Goal: Information Seeking & Learning: Check status

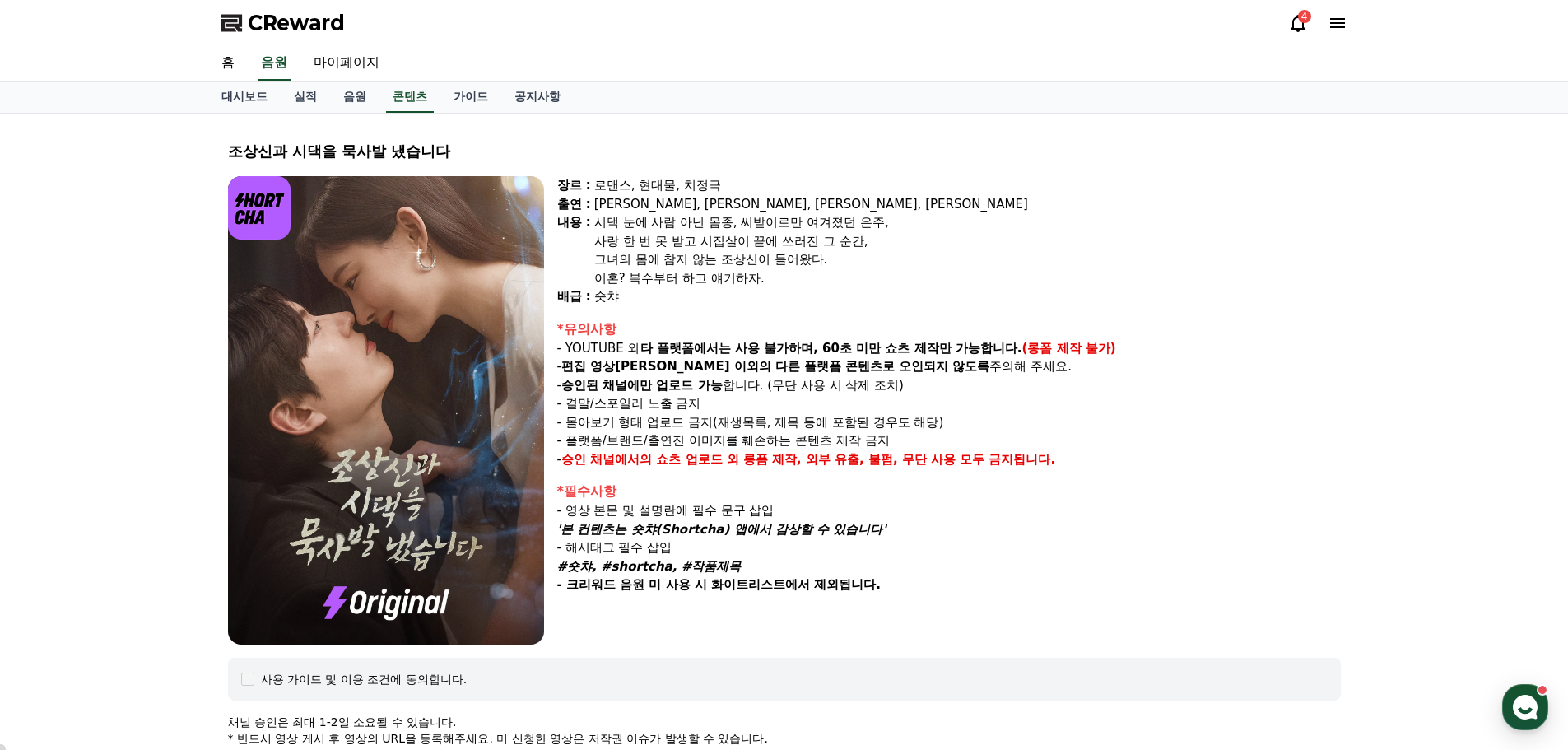
select select "**********"
click at [409, 93] on link "콘텐츠" at bounding box center [410, 97] width 48 height 32
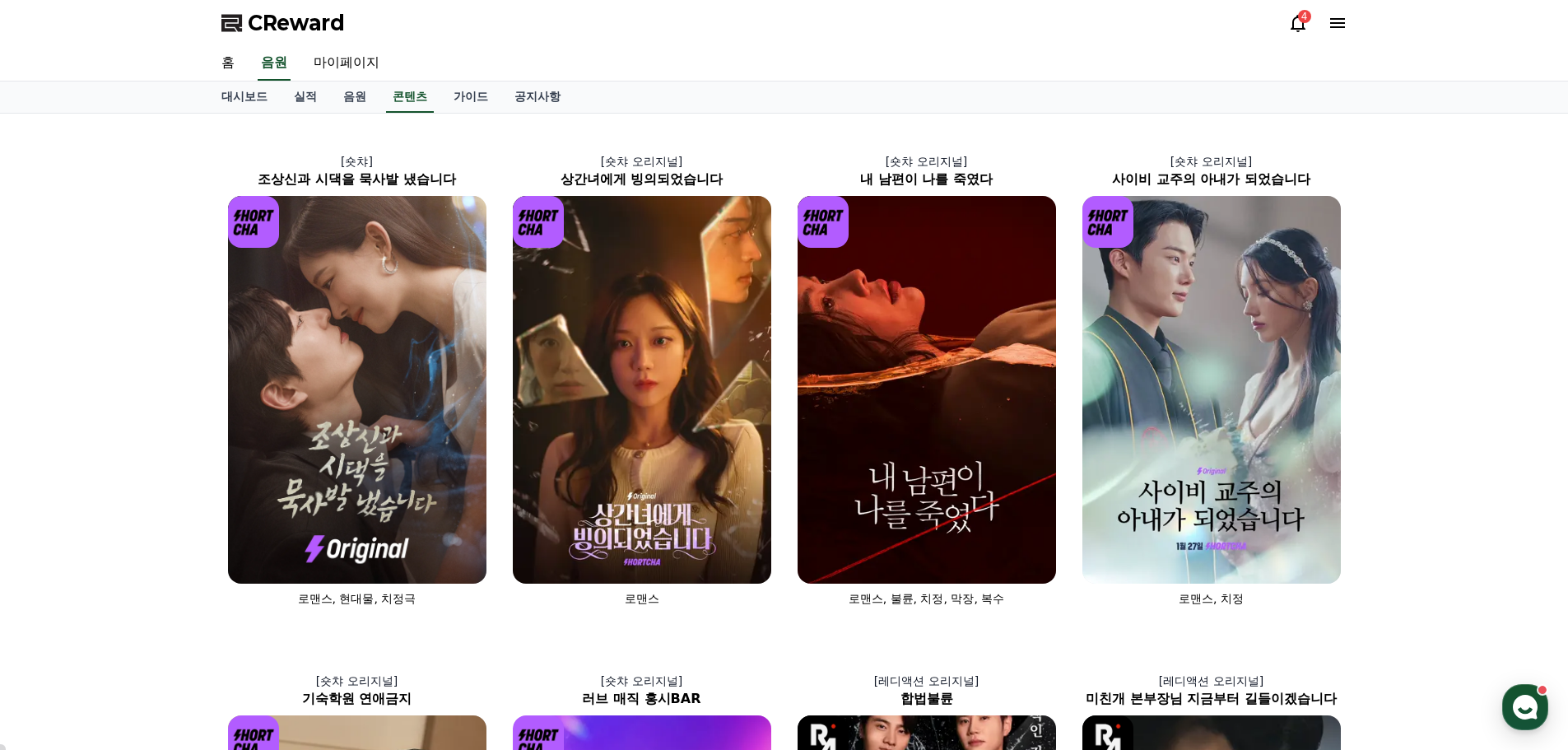
click at [1300, 27] on icon at bounding box center [1298, 22] width 20 height 20
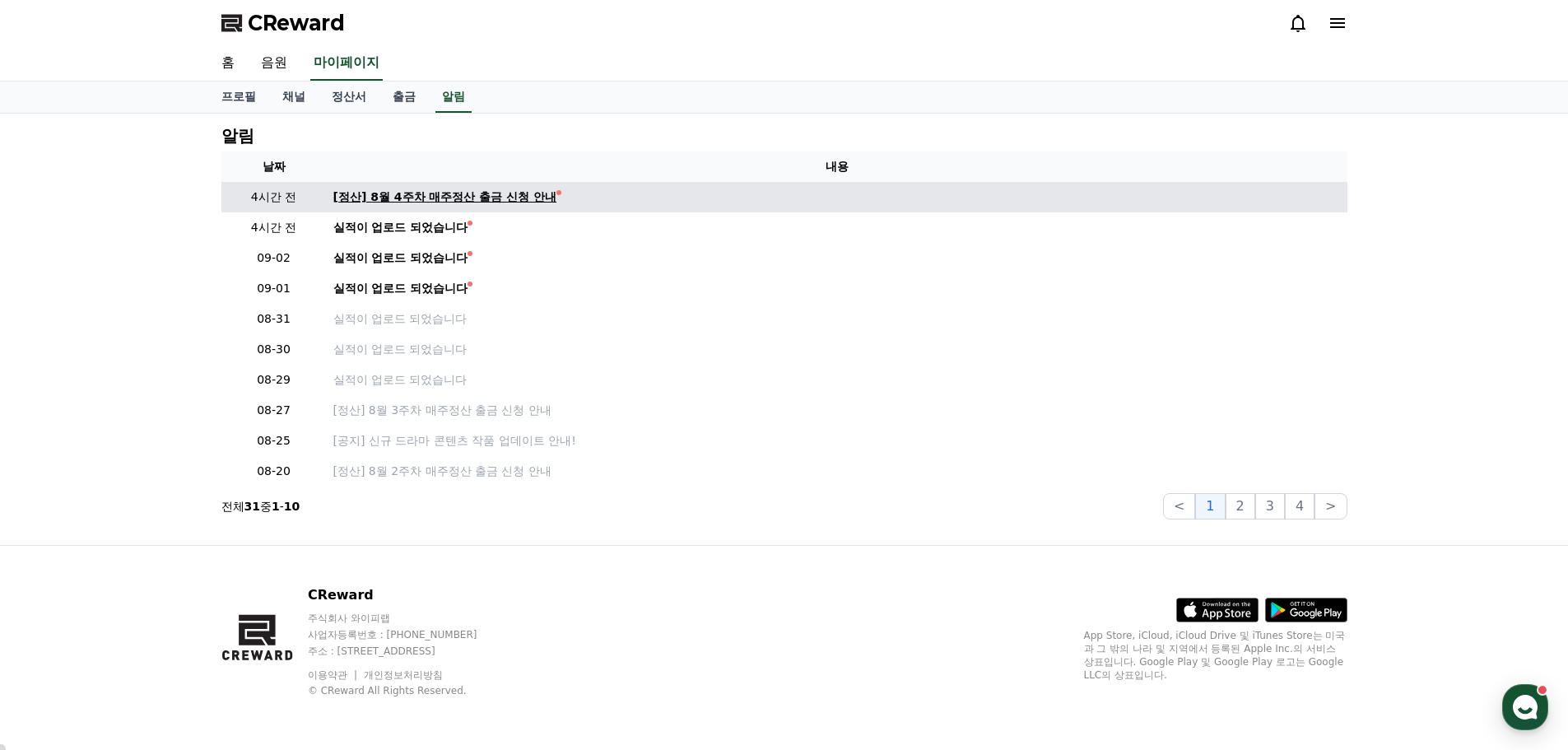
click at [362, 199] on div "[정산] 8월 4주차 매주정산 출금 신청 안내" at bounding box center [445, 197] width 224 height 17
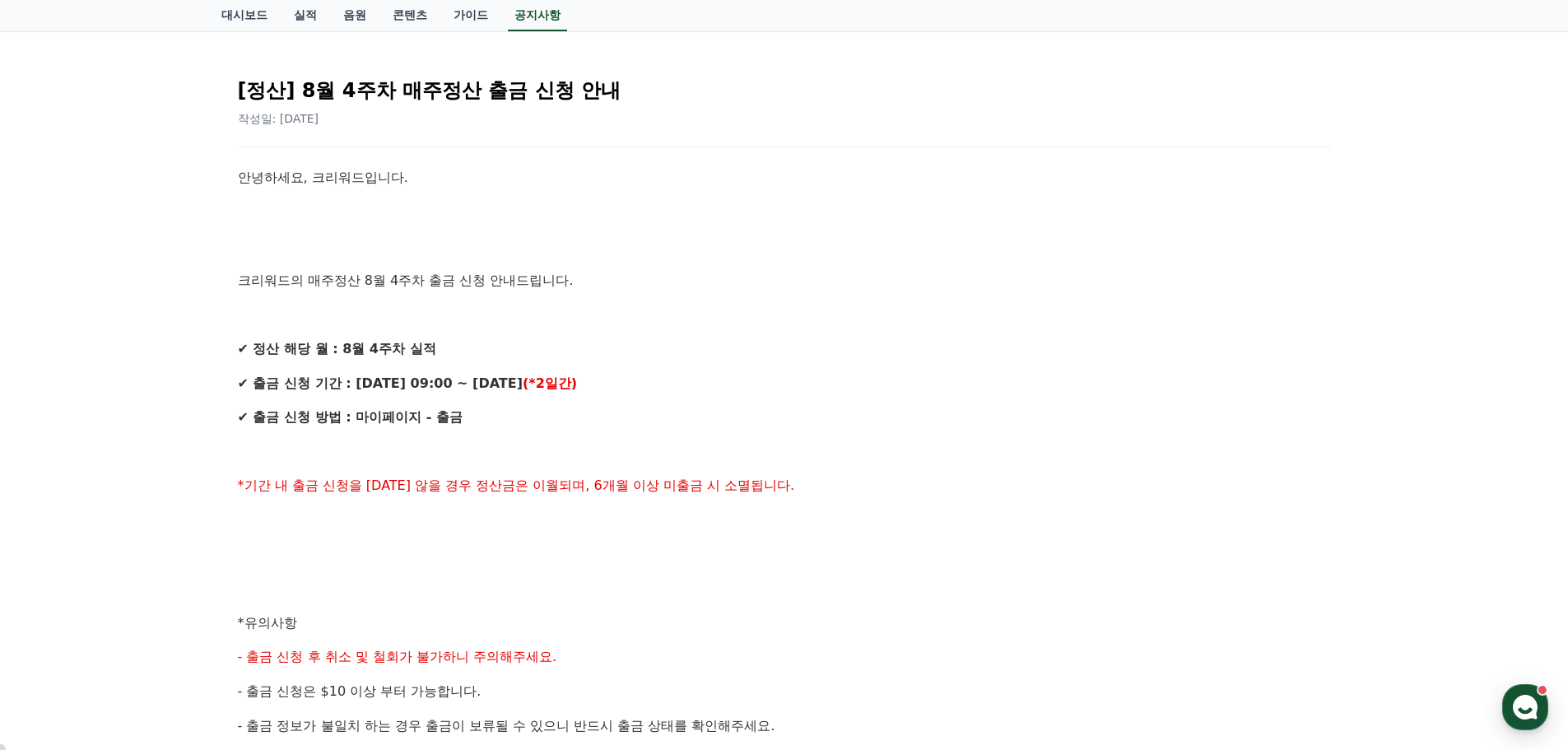
scroll to position [165, 0]
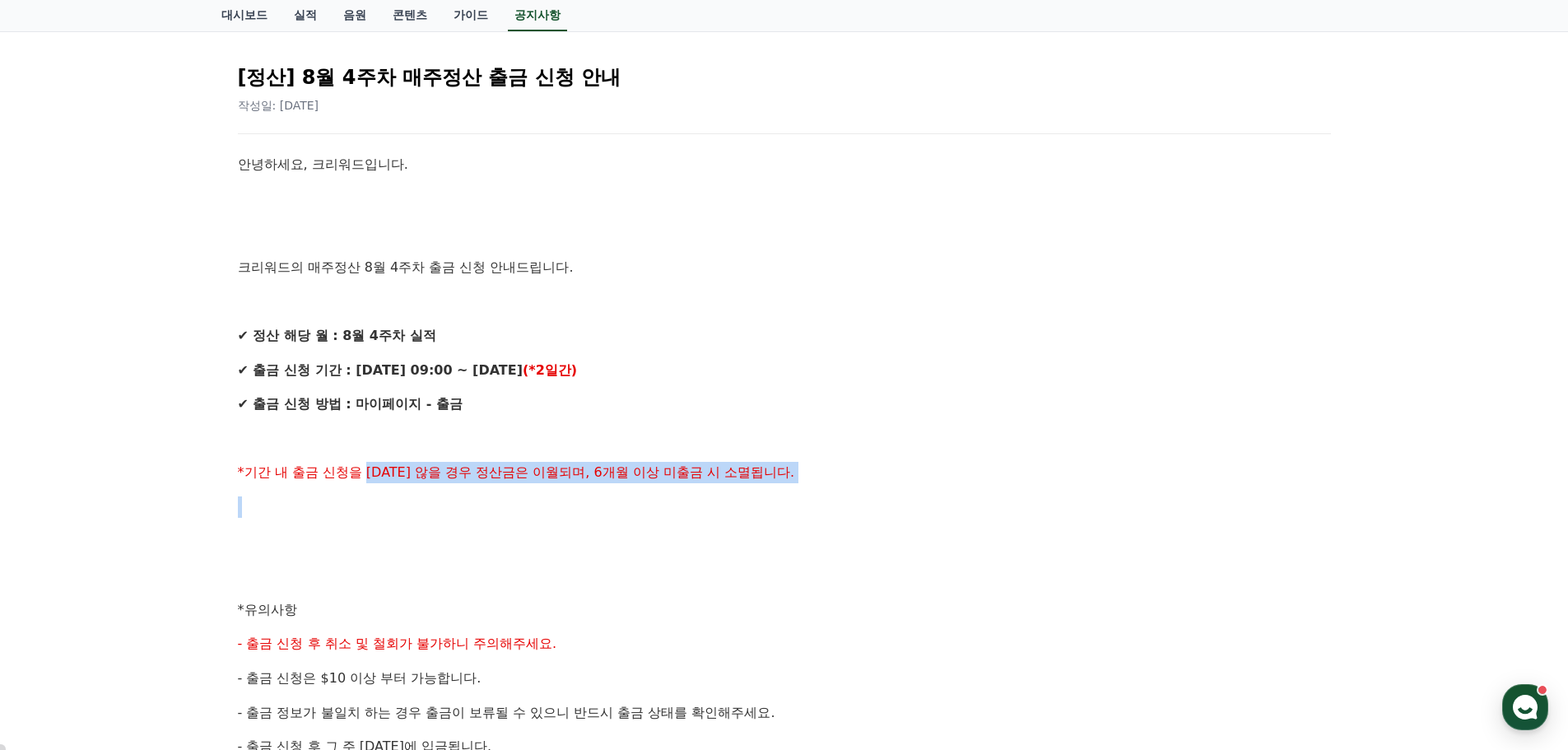
drag, startPoint x: 372, startPoint y: 476, endPoint x: 777, endPoint y: 491, distance: 405.3
click at [776, 491] on div "안녕하세요, 크리워드입니다. 크리워드의 매주정산 8월 4주차 출금 신청 안내드립니다. ✔ 정산 해당 월 : 8월 4주차 실적 ✔ 출금 신청 기…" at bounding box center [785, 627] width 1093 height 946
click at [670, 476] on span "*기간 내 출금 신청을 [DATE] 않을 경우 정산금은 이월되며, 6개월 이상 미출금 시 소멸됩니다." at bounding box center [517, 472] width 557 height 15
drag, startPoint x: 310, startPoint y: 477, endPoint x: 595, endPoint y: 482, distance: 285.0
click at [595, 482] on p "*기간 내 출금 신청을 [DATE] 않을 경우 정산금은 이월되며, 6개월 이상 미출금 시 소멸됩니다." at bounding box center [785, 472] width 1093 height 21
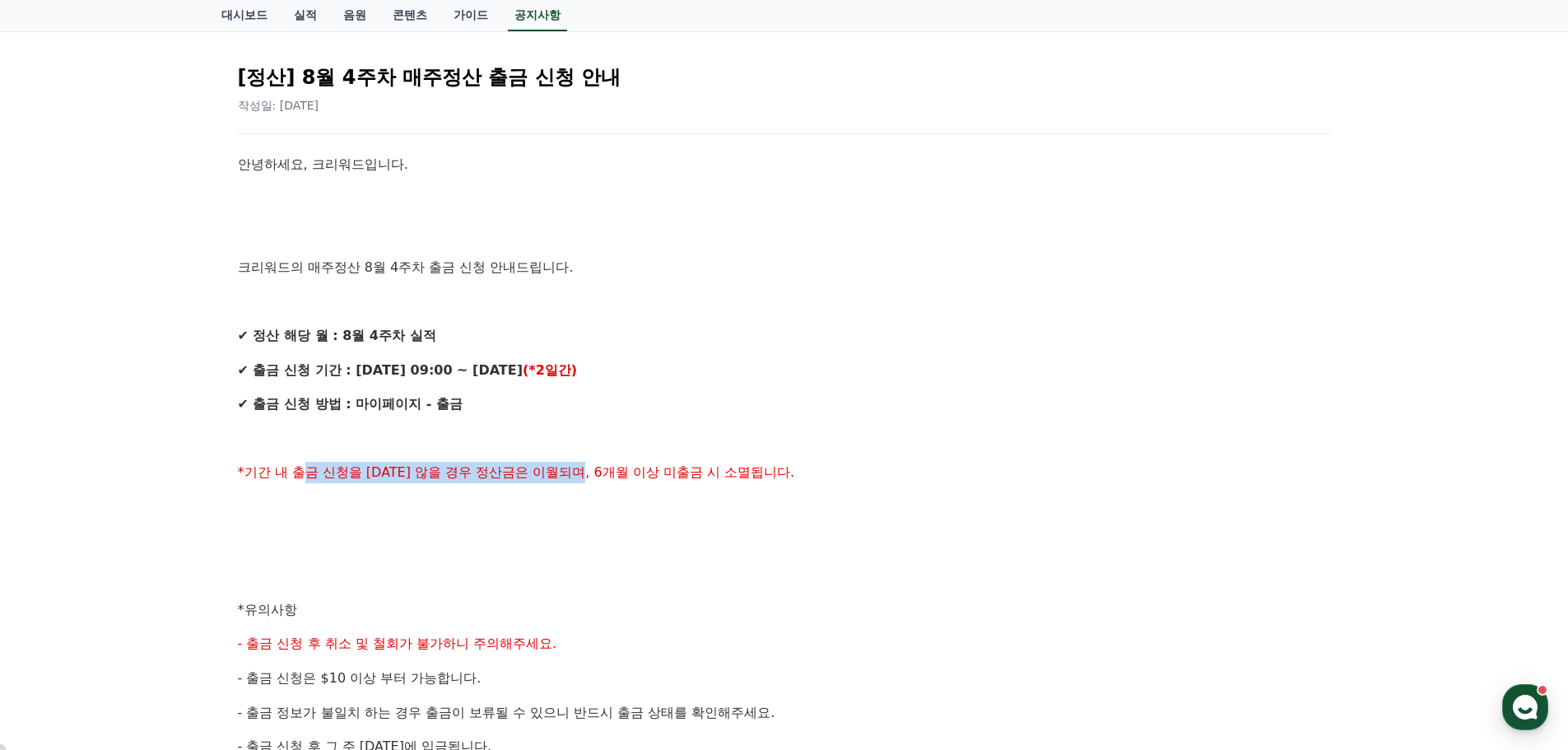
click at [595, 482] on p "*기간 내 출금 신청을 [DATE] 않을 경우 정산금은 이월되며, 6개월 이상 미출금 시 소멸됩니다." at bounding box center [785, 472] width 1093 height 21
drag, startPoint x: 567, startPoint y: 475, endPoint x: 813, endPoint y: 486, distance: 246.2
click at [813, 486] on div "안녕하세요, 크리워드입니다. 크리워드의 매주정산 8월 4주차 출금 신청 안내드립니다. ✔ 정산 해당 월 : 8월 4주차 실적 ✔ 출금 신청 기…" at bounding box center [785, 627] width 1093 height 946
click at [737, 478] on span "*기간 내 출금 신청을 [DATE] 않을 경우 정산금은 이월되며, 6개월 이상 미출금 시 소멸됩니다." at bounding box center [517, 472] width 557 height 15
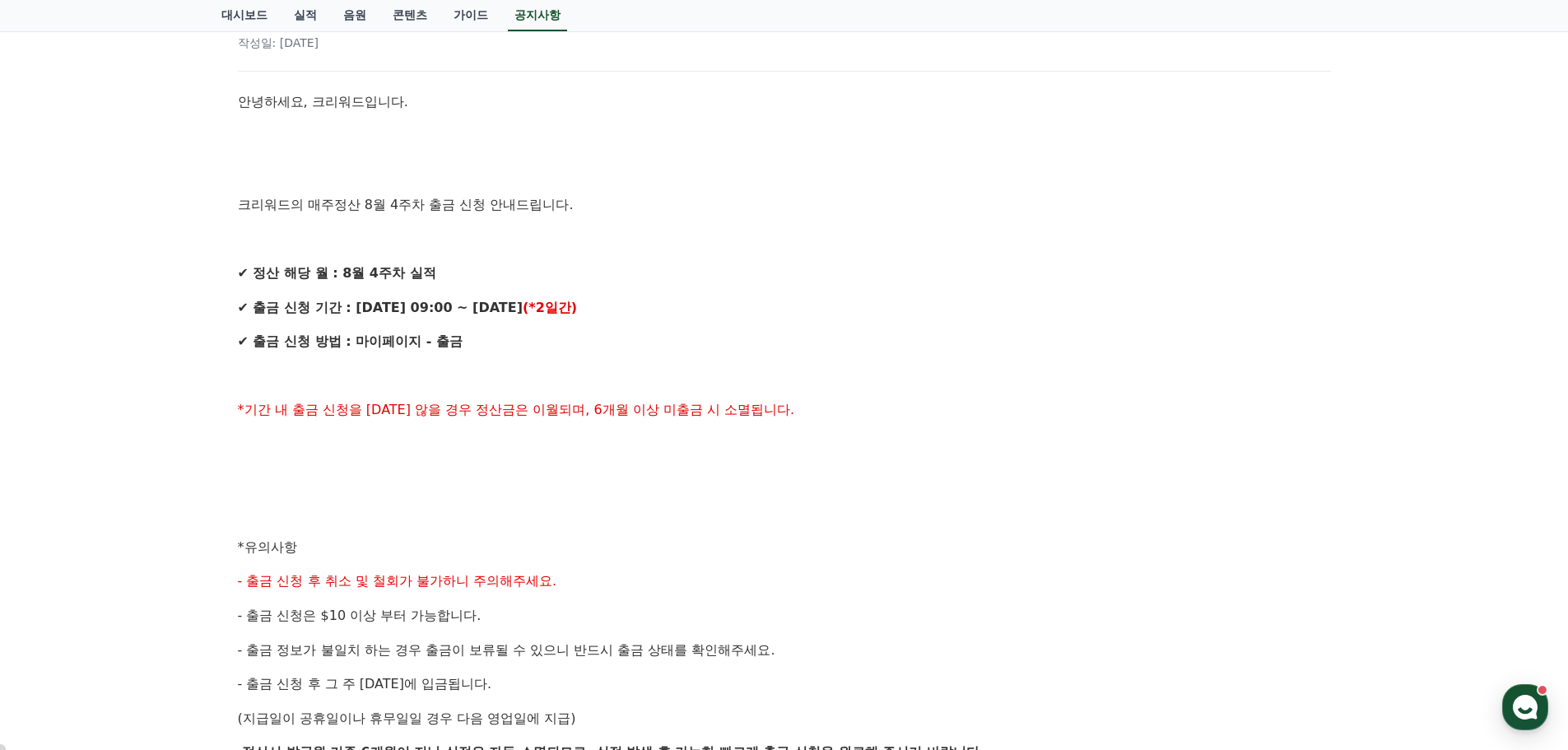
scroll to position [0, 0]
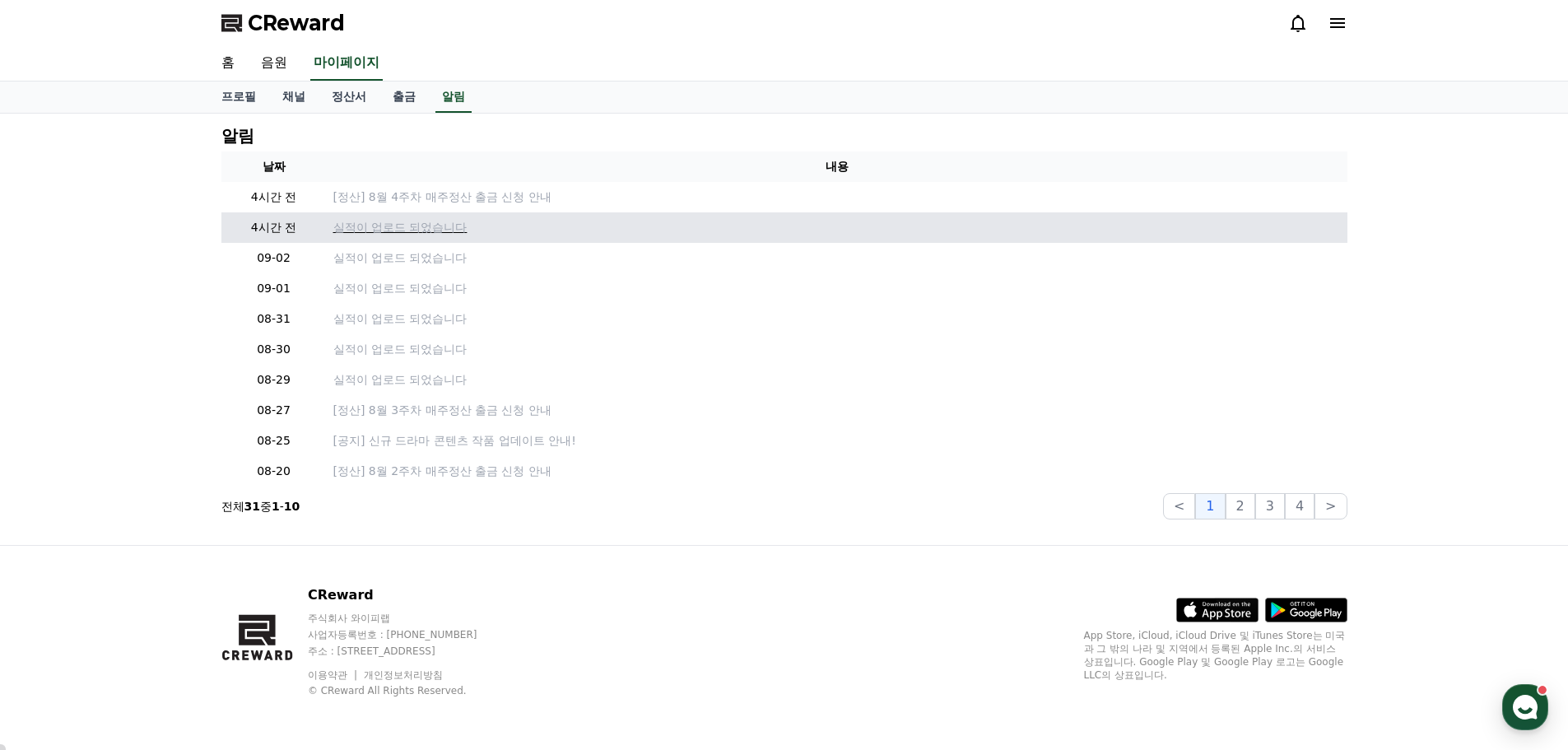
click at [383, 220] on p "실적이 업로드 되었습니다" at bounding box center [837, 228] width 1008 height 17
